Goal: Task Accomplishment & Management: Use online tool/utility

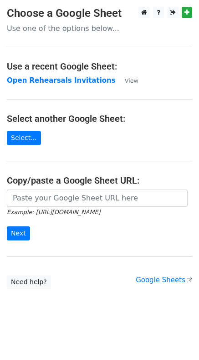
scroll to position [2, 0]
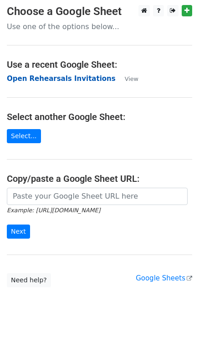
click at [29, 77] on strong "Open Rehearsals Invitations" at bounding box center [61, 79] width 109 height 8
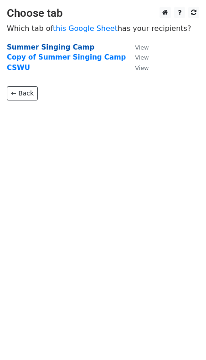
click at [21, 45] on strong "Summer Singing Camp" at bounding box center [50, 47] width 87 height 8
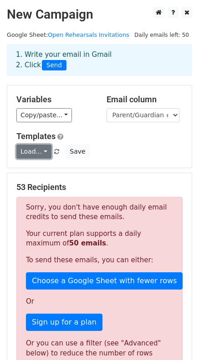
click at [40, 151] on link "Load..." at bounding box center [33, 152] width 35 height 14
click at [121, 152] on div "Load... No templates saved Save" at bounding box center [100, 152] width 180 height 14
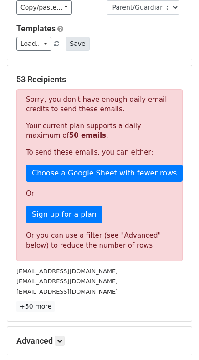
scroll to position [105, 0]
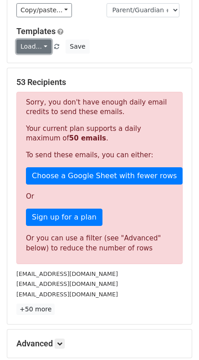
click at [33, 50] on link "Load..." at bounding box center [33, 47] width 35 height 14
